Goal: Task Accomplishment & Management: Use online tool/utility

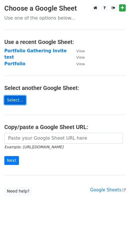
click at [17, 99] on link "Select..." at bounding box center [15, 100] width 22 height 9
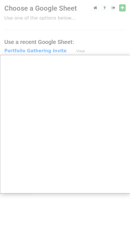
click at [64, 48] on div at bounding box center [65, 124] width 130 height 248
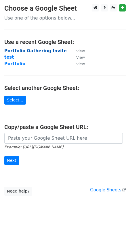
click at [49, 51] on strong "Portfolio Gathering Invite" at bounding box center [35, 50] width 62 height 5
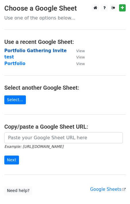
click at [30, 49] on strong "Portfolio Gathering Invite" at bounding box center [35, 50] width 62 height 5
click at [42, 52] on strong "Portfolio Gathering Invite" at bounding box center [35, 50] width 62 height 5
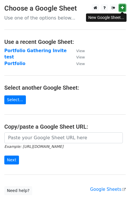
click at [121, 7] on icon at bounding box center [121, 8] width 3 height 4
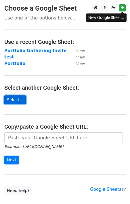
click at [17, 100] on link "Select..." at bounding box center [15, 100] width 22 height 9
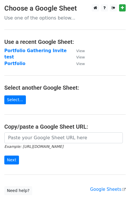
click at [41, 67] on td "Portfolio" at bounding box center [37, 64] width 66 height 7
click at [42, 52] on strong "Portfolio Gathering Invite" at bounding box center [35, 50] width 62 height 5
click at [28, 49] on strong "Portfolio Gathering Invite" at bounding box center [35, 50] width 62 height 5
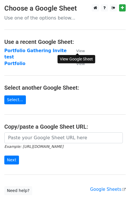
click at [78, 50] on small "View" at bounding box center [80, 51] width 9 height 4
click at [49, 79] on main "Choose a Google Sheet Use one of the options below... Use a recent Google Sheet…" at bounding box center [65, 99] width 130 height 191
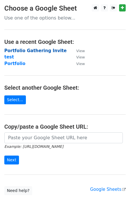
click at [38, 50] on strong "Portfolio Gathering Invite" at bounding box center [35, 50] width 62 height 5
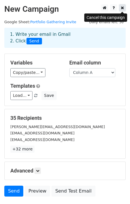
click at [122, 10] on icon at bounding box center [121, 8] width 3 height 4
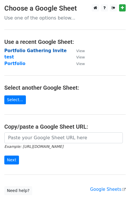
click at [47, 50] on strong "Portfolio Gathering Invite" at bounding box center [35, 50] width 62 height 5
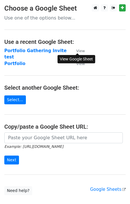
click at [81, 50] on small "View" at bounding box center [80, 51] width 9 height 4
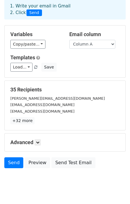
scroll to position [41, 0]
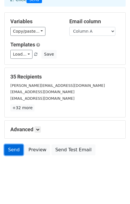
click at [10, 150] on link "Send" at bounding box center [13, 150] width 19 height 11
